Goal: Information Seeking & Learning: Learn about a topic

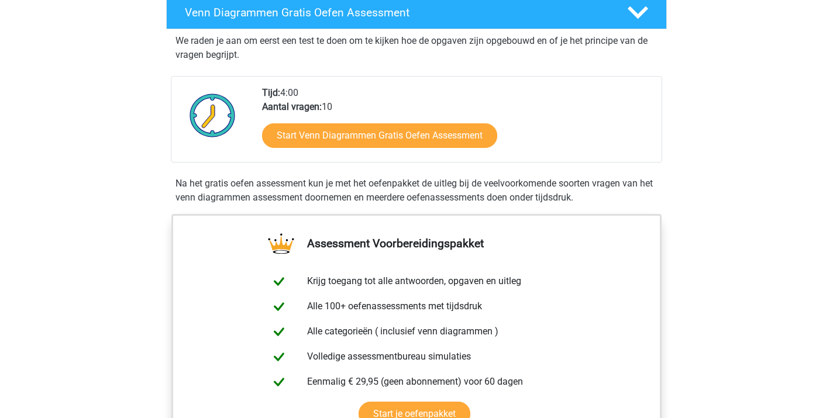
scroll to position [213, 0]
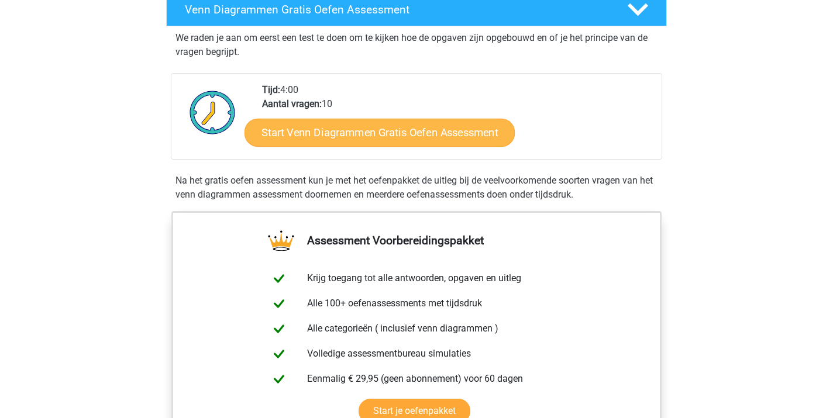
click at [384, 132] on link "Start Venn Diagrammen Gratis Oefen Assessment" at bounding box center [380, 133] width 270 height 28
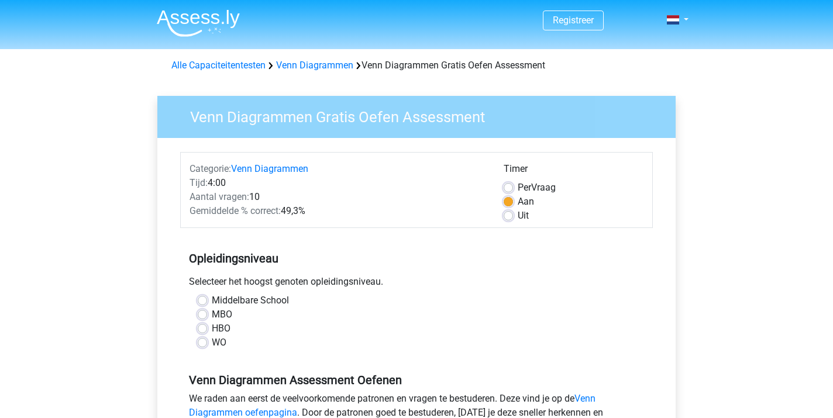
click at [212, 342] on label "WO" at bounding box center [219, 343] width 15 height 14
click at [205, 342] on input "WO" at bounding box center [202, 342] width 9 height 12
radio input "true"
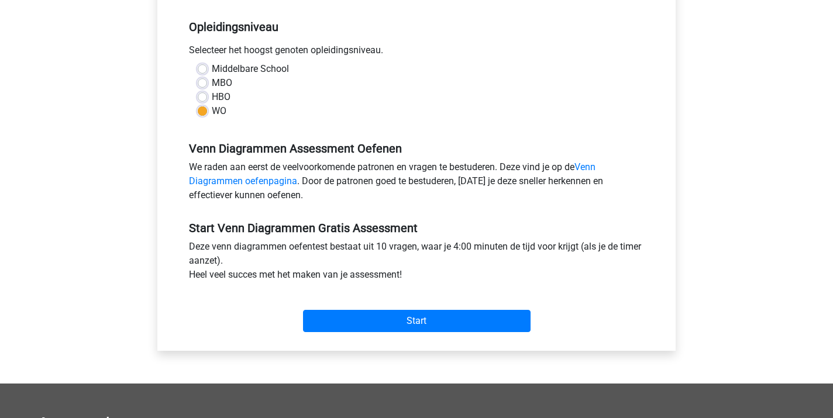
scroll to position [232, 0]
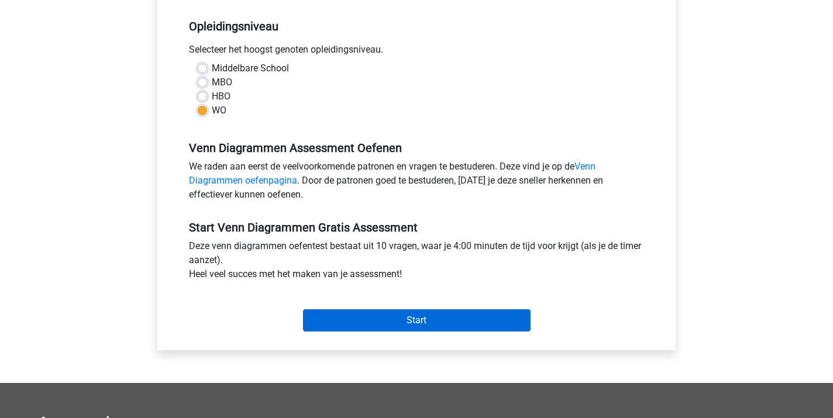
click at [419, 316] on input "Start" at bounding box center [417, 320] width 228 height 22
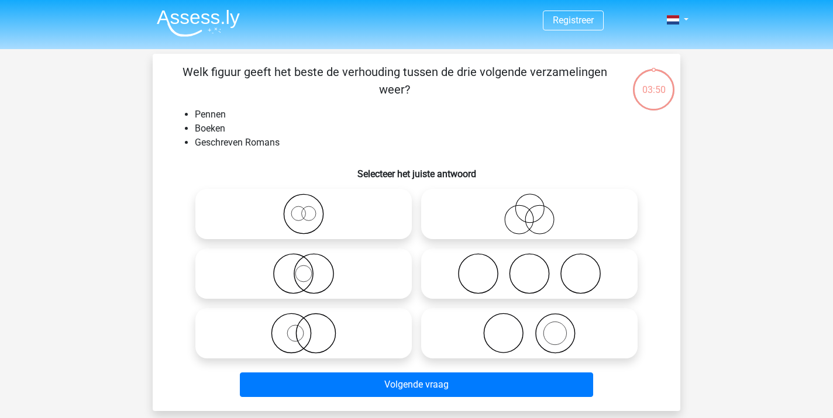
click at [520, 319] on icon at bounding box center [529, 333] width 207 height 41
click at [529, 320] on input "radio" at bounding box center [533, 324] width 8 height 8
radio input "true"
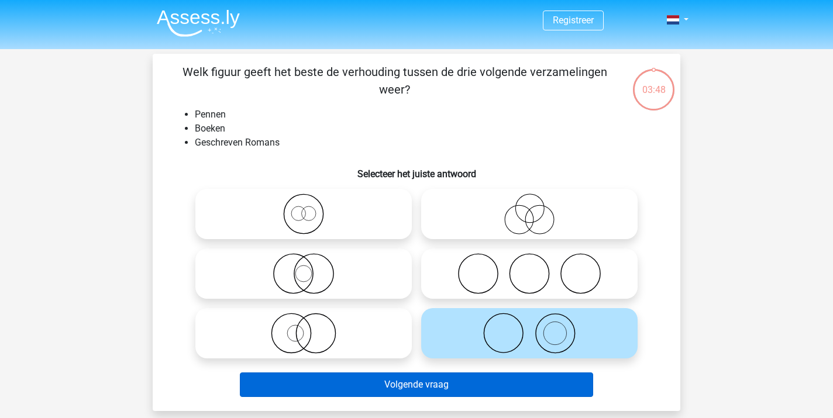
click at [421, 382] on button "Volgende vraag" at bounding box center [417, 385] width 354 height 25
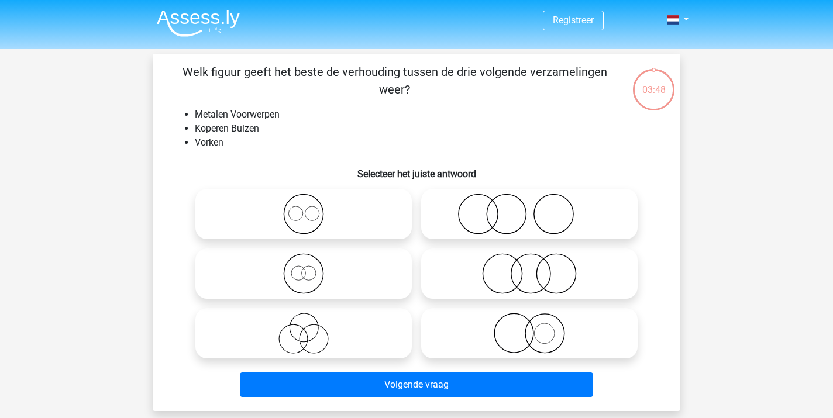
scroll to position [54, 0]
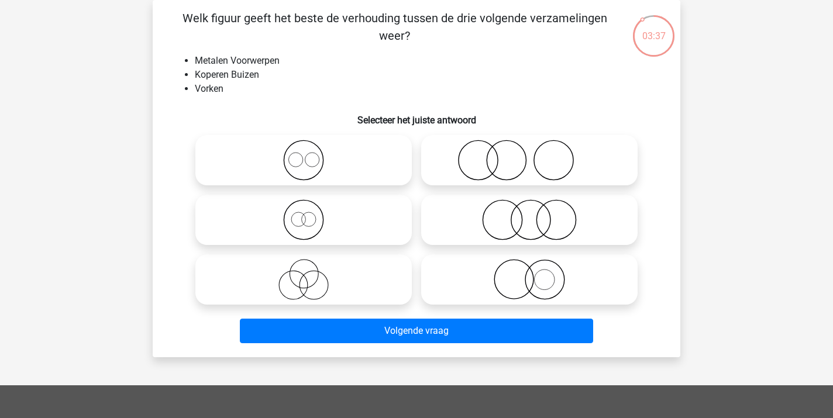
click at [305, 160] on icon at bounding box center [303, 160] width 207 height 41
click at [305, 154] on input "radio" at bounding box center [308, 151] width 8 height 8
radio input "true"
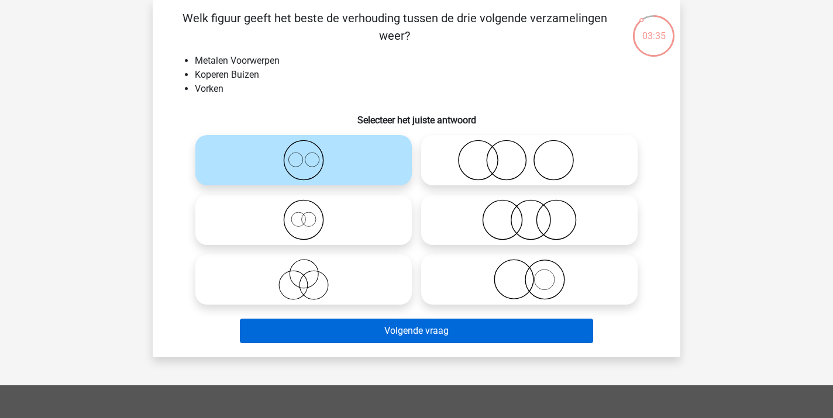
click at [373, 325] on button "Volgende vraag" at bounding box center [417, 331] width 354 height 25
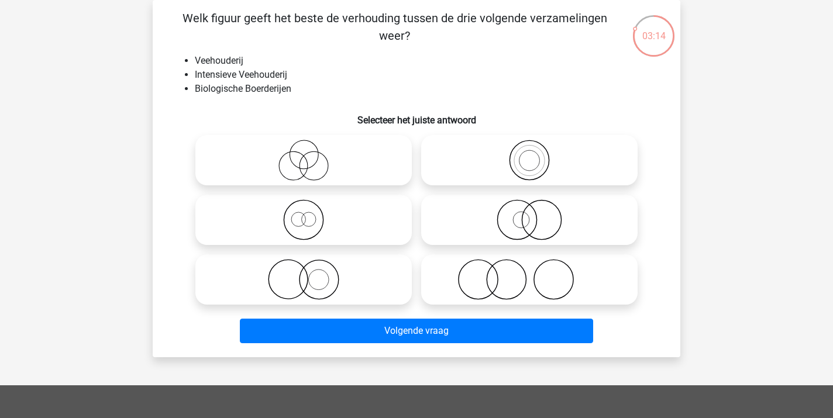
click at [300, 233] on icon at bounding box center [303, 219] width 207 height 41
click at [304, 214] on input "radio" at bounding box center [308, 210] width 8 height 8
radio input "true"
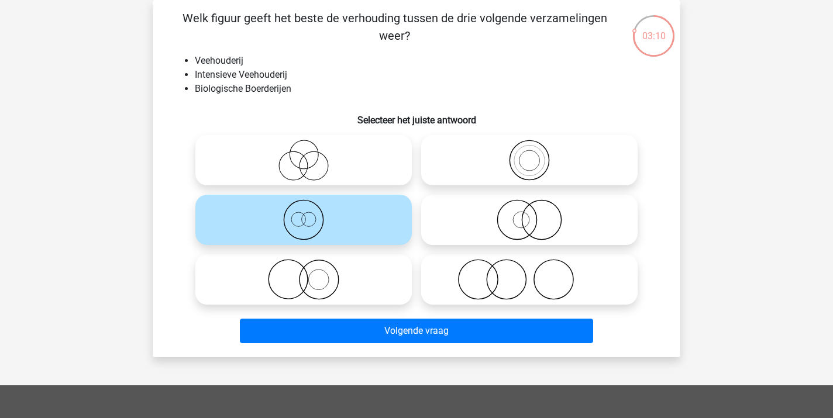
click at [312, 268] on icon at bounding box center [303, 279] width 207 height 41
click at [311, 268] on input "radio" at bounding box center [308, 270] width 8 height 8
radio input "true"
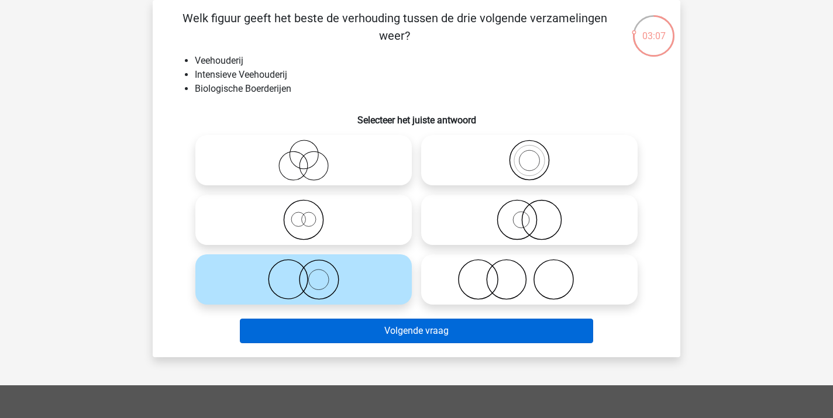
click at [350, 329] on button "Volgende vraag" at bounding box center [417, 331] width 354 height 25
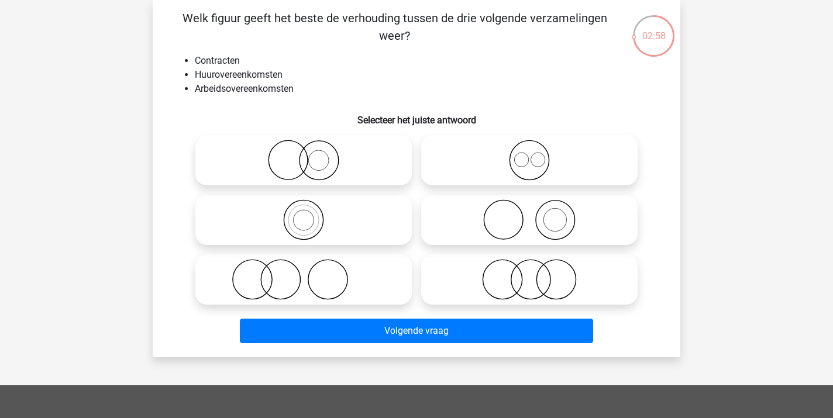
click at [529, 168] on icon at bounding box center [529, 160] width 207 height 41
click at [529, 154] on input "radio" at bounding box center [533, 151] width 8 height 8
radio input "true"
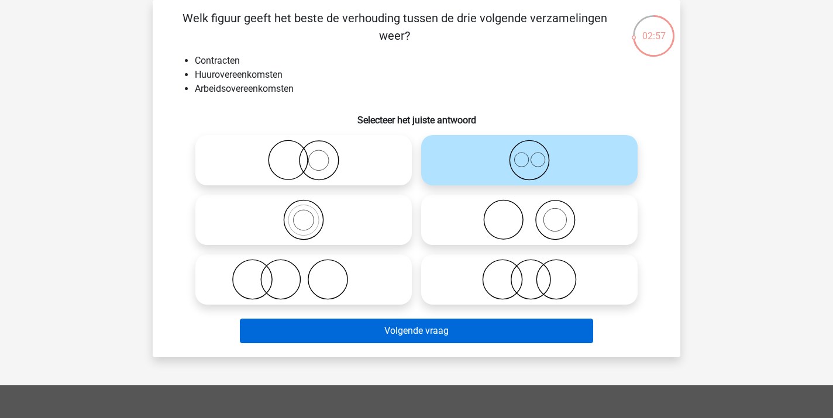
click at [401, 328] on button "Volgende vraag" at bounding box center [417, 331] width 354 height 25
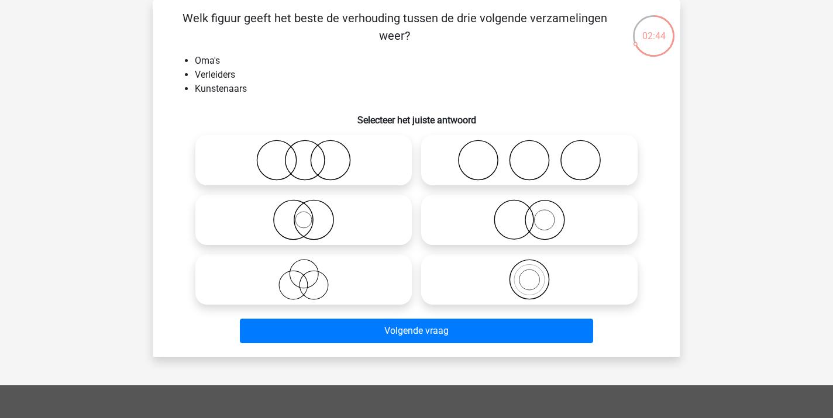
click at [511, 173] on icon at bounding box center [529, 160] width 207 height 41
click at [529, 154] on input "radio" at bounding box center [533, 151] width 8 height 8
radio input "true"
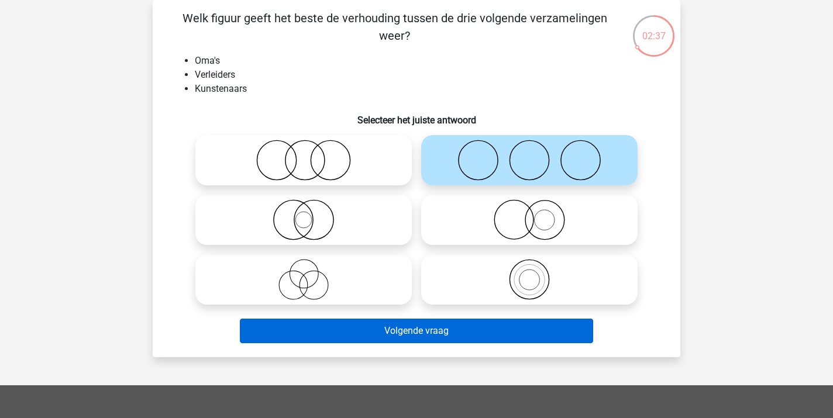
click at [396, 327] on button "Volgende vraag" at bounding box center [417, 331] width 354 height 25
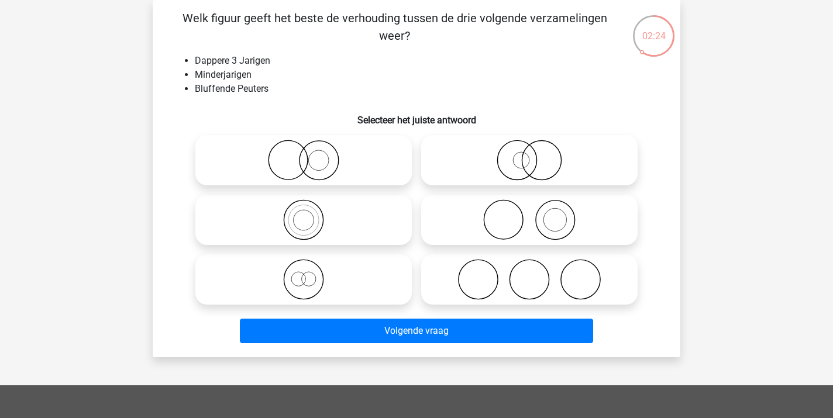
click at [306, 288] on icon at bounding box center [303, 279] width 207 height 41
click at [306, 274] on input "radio" at bounding box center [308, 270] width 8 height 8
radio input "true"
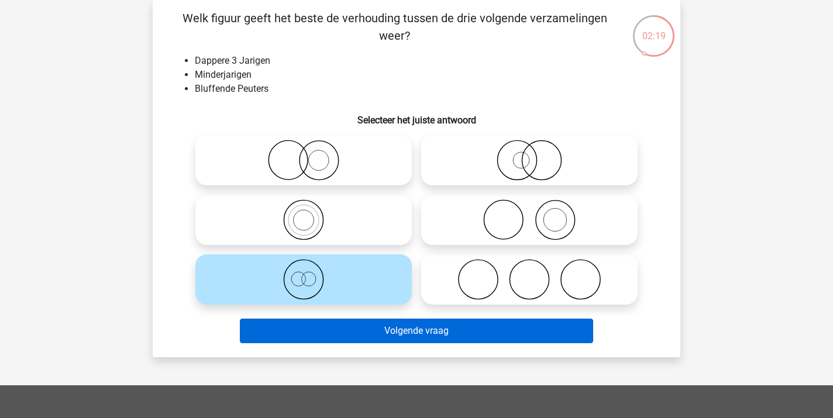
click at [435, 332] on button "Volgende vraag" at bounding box center [417, 331] width 354 height 25
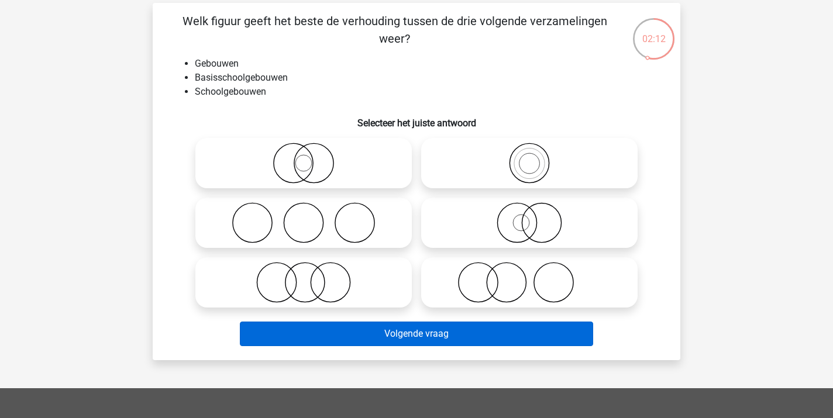
scroll to position [50, 0]
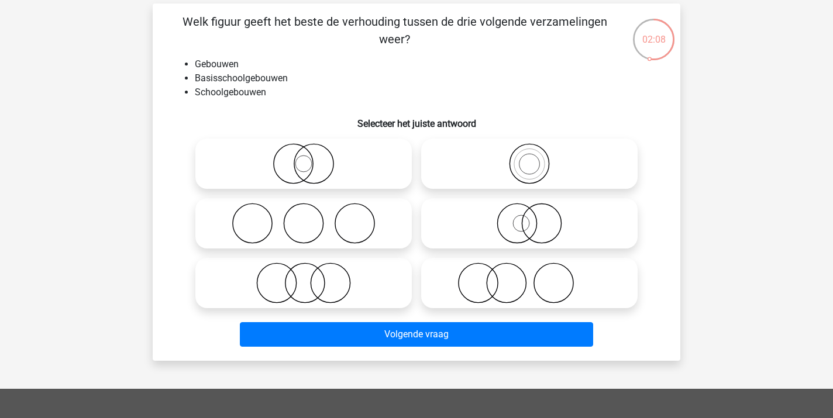
click at [517, 159] on icon at bounding box center [529, 163] width 207 height 41
click at [529, 158] on input "radio" at bounding box center [533, 154] width 8 height 8
radio input "true"
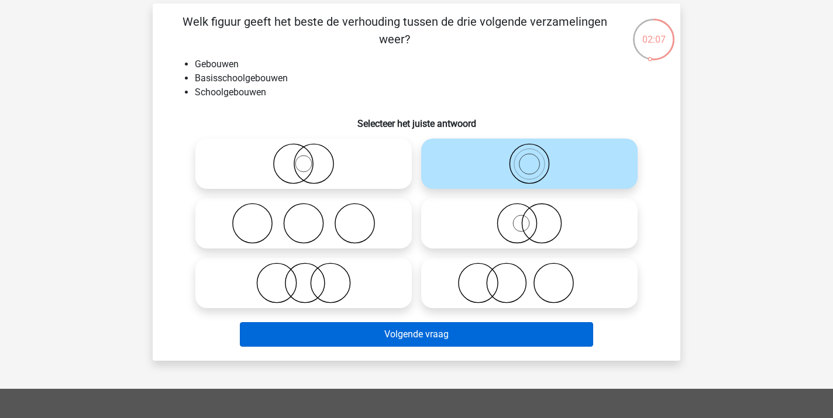
click at [374, 332] on button "Volgende vraag" at bounding box center [417, 334] width 354 height 25
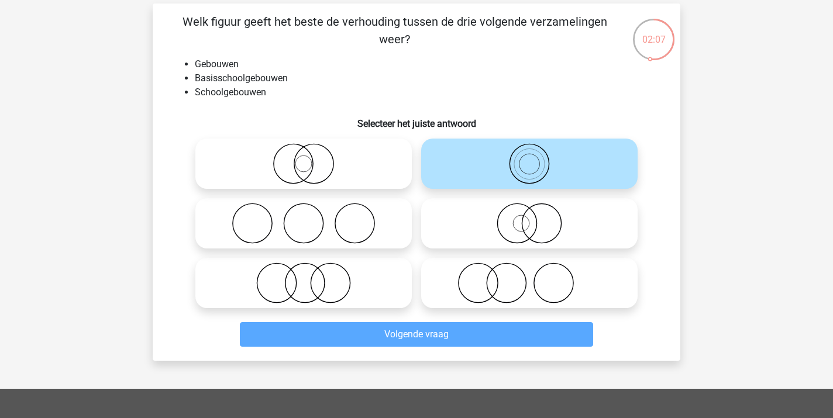
scroll to position [54, 0]
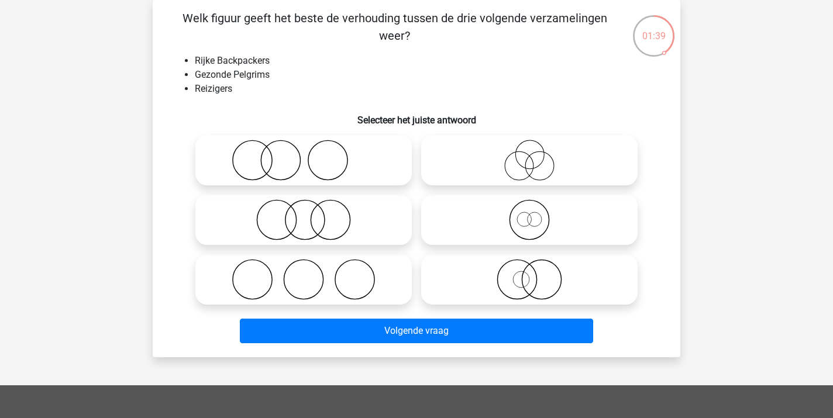
click at [529, 235] on icon at bounding box center [529, 219] width 207 height 41
click at [529, 214] on input "radio" at bounding box center [533, 210] width 8 height 8
radio input "true"
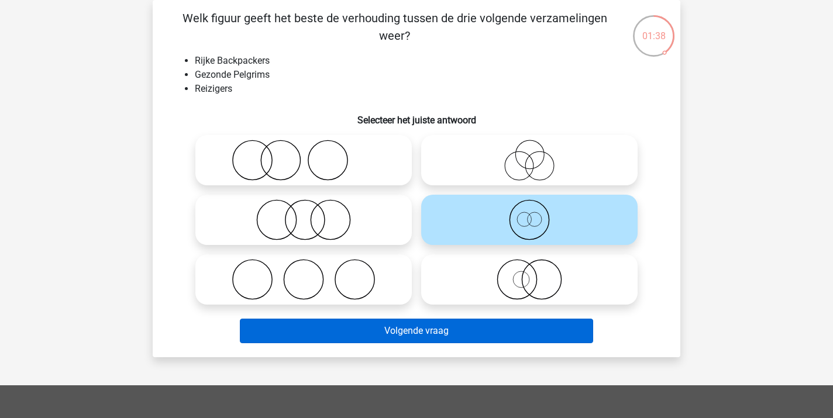
click at [426, 332] on button "Volgende vraag" at bounding box center [417, 331] width 354 height 25
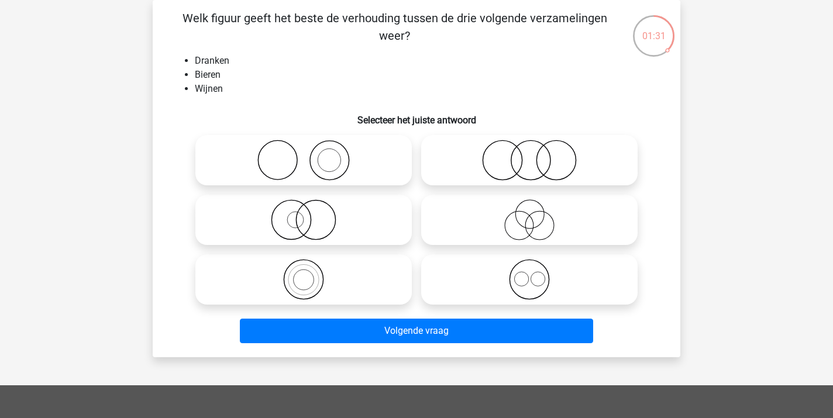
click at [532, 275] on icon at bounding box center [529, 279] width 207 height 41
click at [532, 274] on input "radio" at bounding box center [533, 270] width 8 height 8
radio input "true"
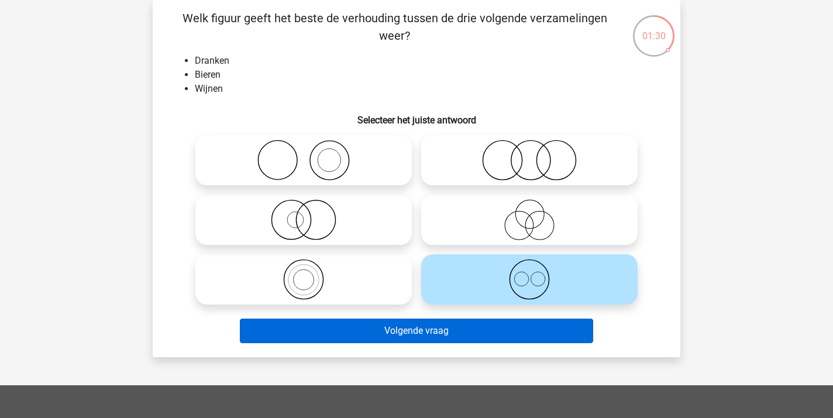
click at [449, 339] on button "Volgende vraag" at bounding box center [417, 331] width 354 height 25
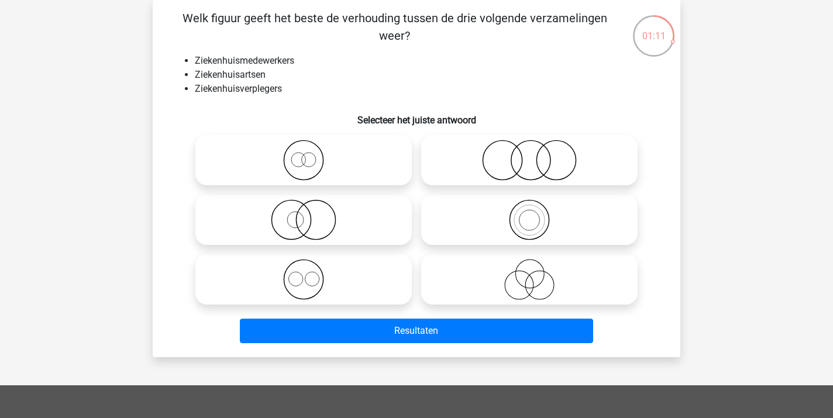
click at [312, 274] on icon at bounding box center [303, 279] width 207 height 41
click at [311, 274] on input "radio" at bounding box center [308, 270] width 8 height 8
radio input "true"
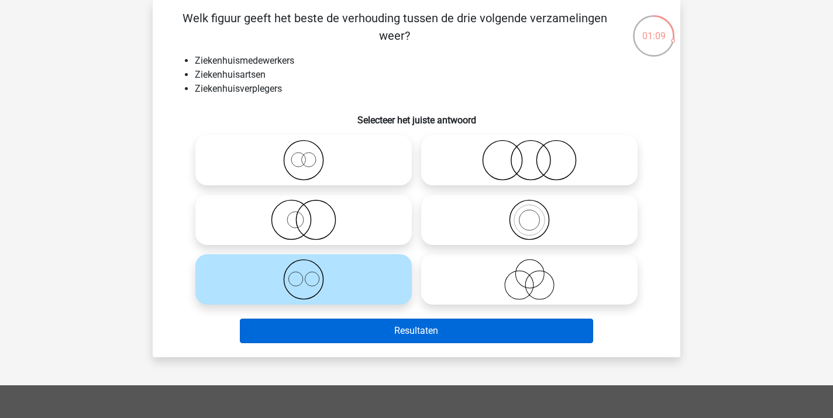
click at [371, 329] on button "Resultaten" at bounding box center [417, 331] width 354 height 25
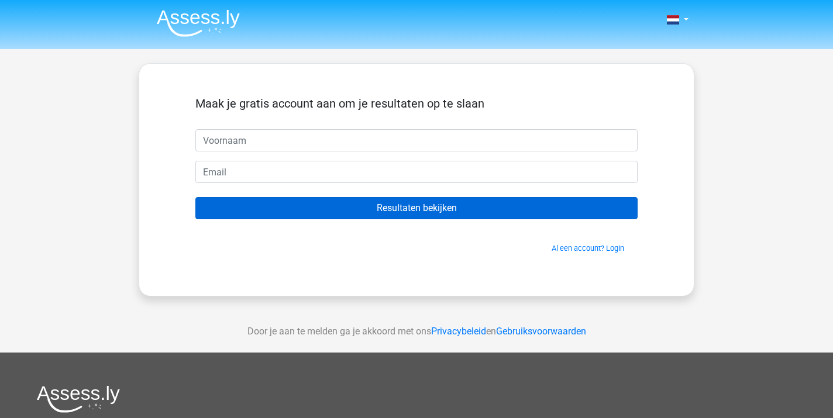
click at [385, 212] on input "Resultaten bekijken" at bounding box center [416, 208] width 442 height 22
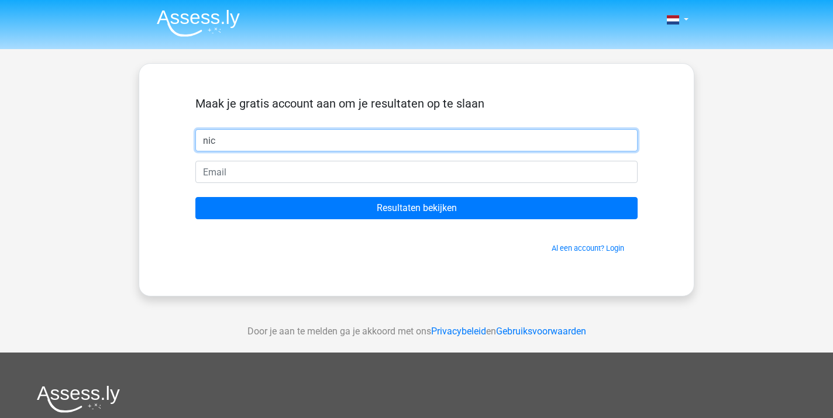
type input "nic"
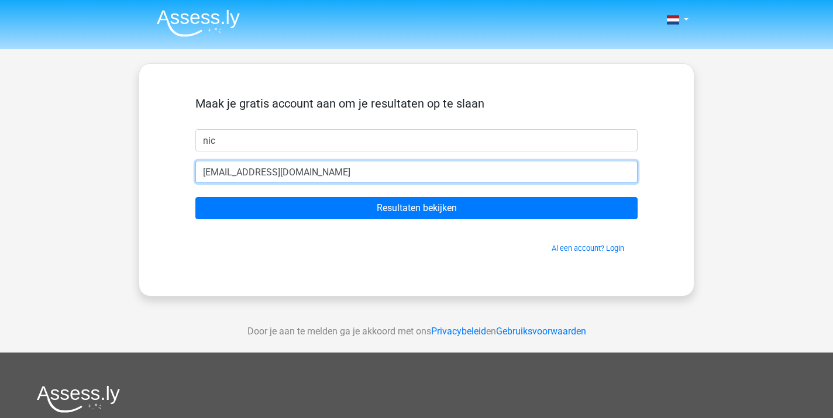
type input "[EMAIL_ADDRESS][DOMAIN_NAME]"
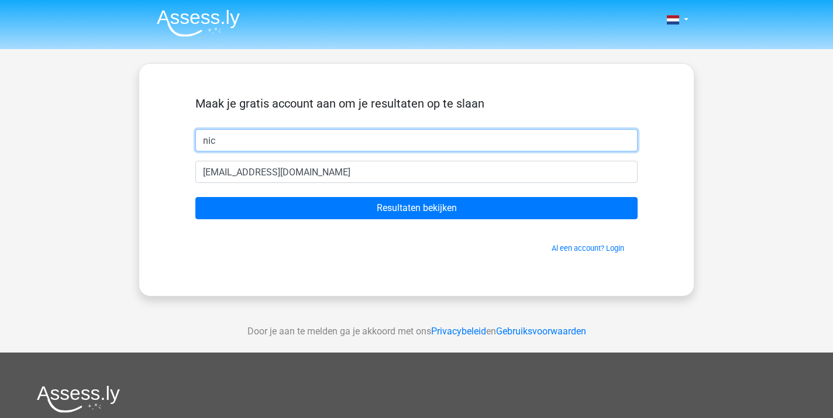
drag, startPoint x: 236, startPoint y: 135, endPoint x: 409, endPoint y: -13, distance: 227.4
click at [409, 0] on html "Nederlands English" at bounding box center [416, 331] width 833 height 662
drag, startPoint x: 226, startPoint y: 136, endPoint x: 194, endPoint y: 135, distance: 32.2
click at [194, 135] on div "nic" at bounding box center [417, 140] width 460 height 22
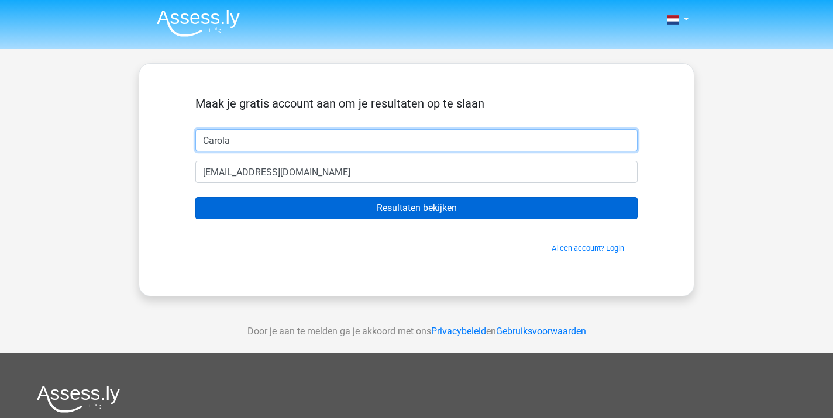
type input "Carola"
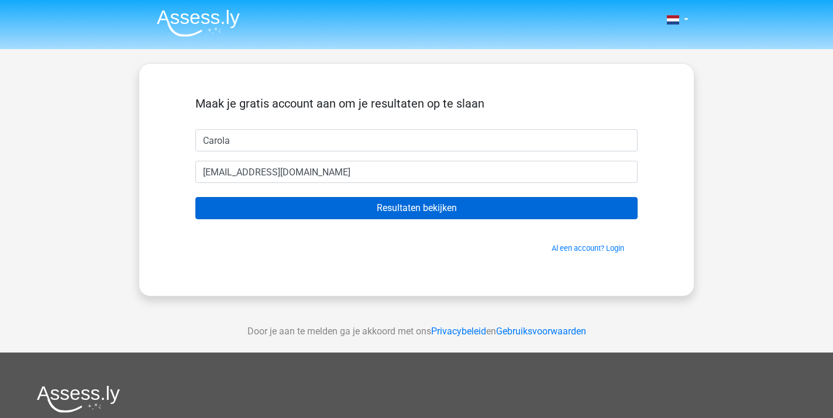
click at [431, 212] on input "Resultaten bekijken" at bounding box center [416, 208] width 442 height 22
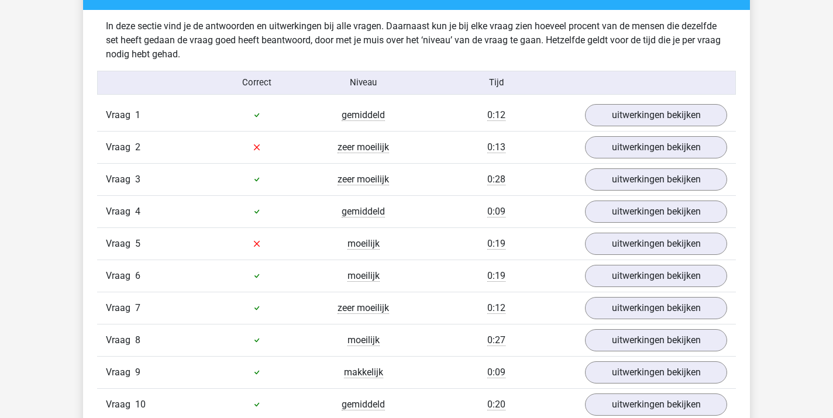
scroll to position [911, 0]
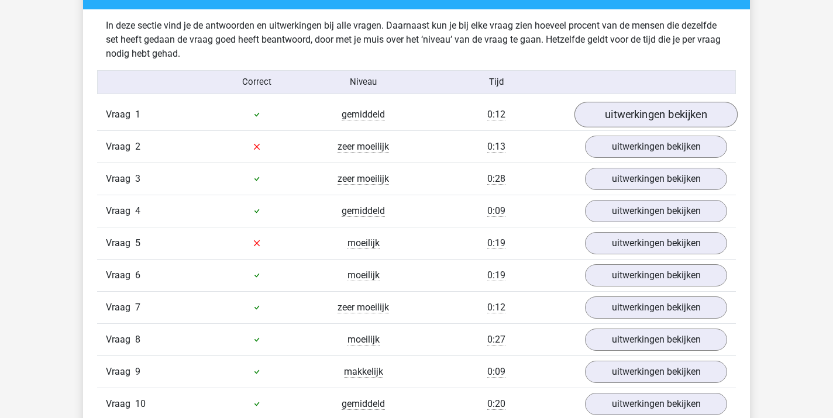
click at [649, 116] on link "uitwerkingen bekijken" at bounding box center [655, 115] width 163 height 26
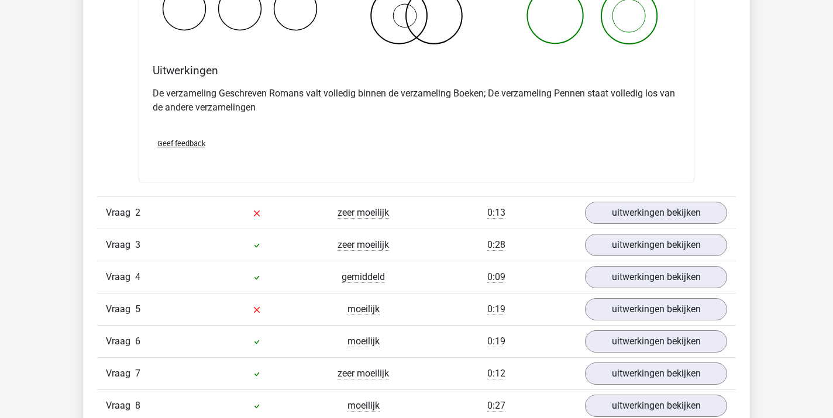
scroll to position [1292, 0]
click at [662, 219] on link "uitwerkingen bekijken" at bounding box center [655, 212] width 163 height 26
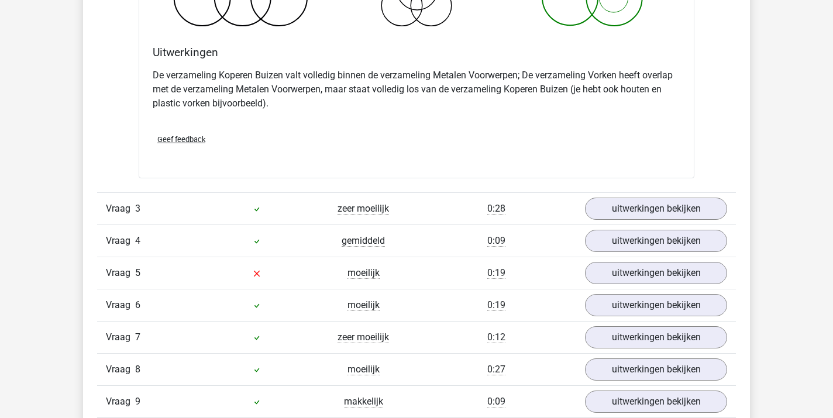
scroll to position [1804, 0]
click at [647, 272] on link "uitwerkingen bekijken" at bounding box center [655, 272] width 163 height 26
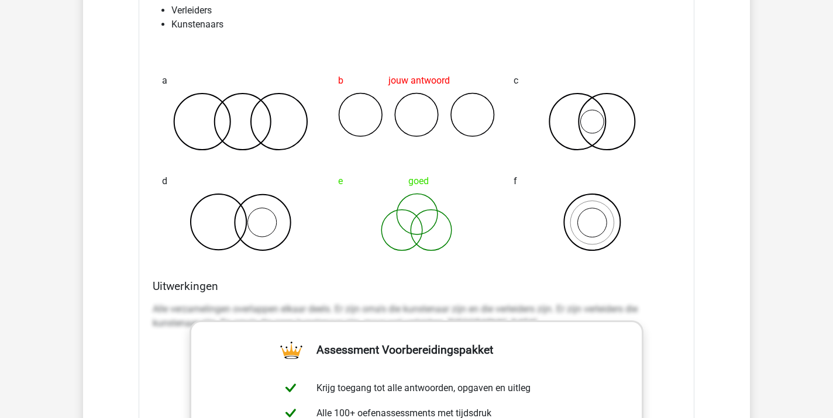
scroll to position [2151, 0]
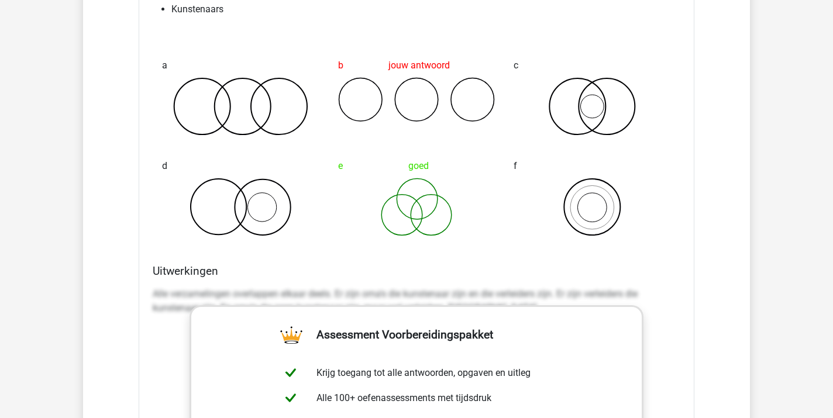
click at [491, 247] on div "a b jouw antwoord c d e goed f" at bounding box center [417, 145] width 528 height 211
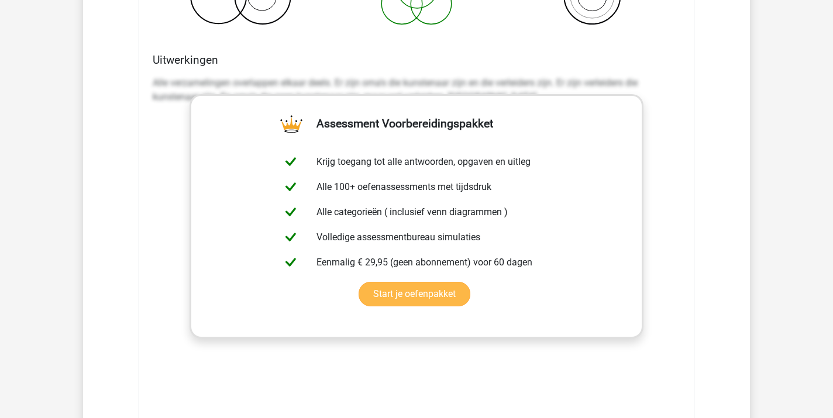
scroll to position [2363, 0]
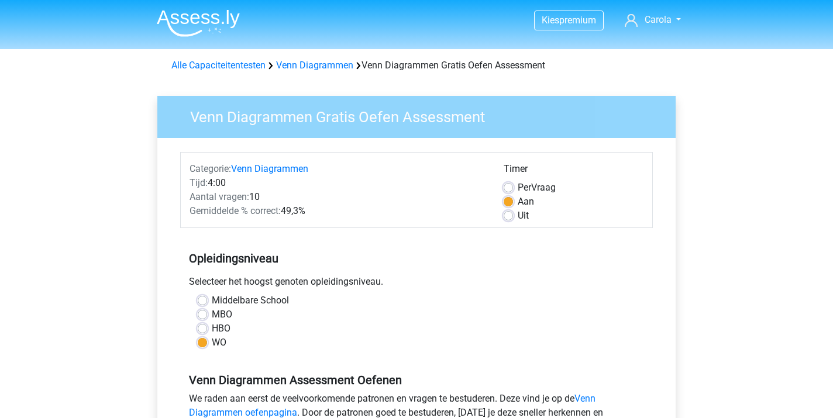
scroll to position [232, 0]
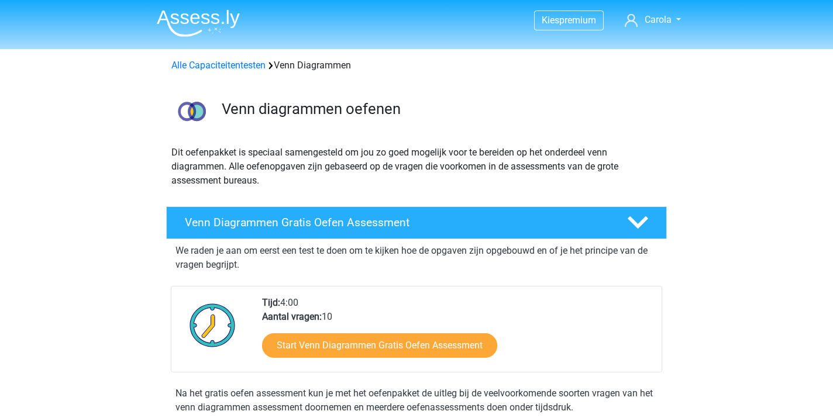
scroll to position [213, 0]
